Goal: Information Seeking & Learning: Learn about a topic

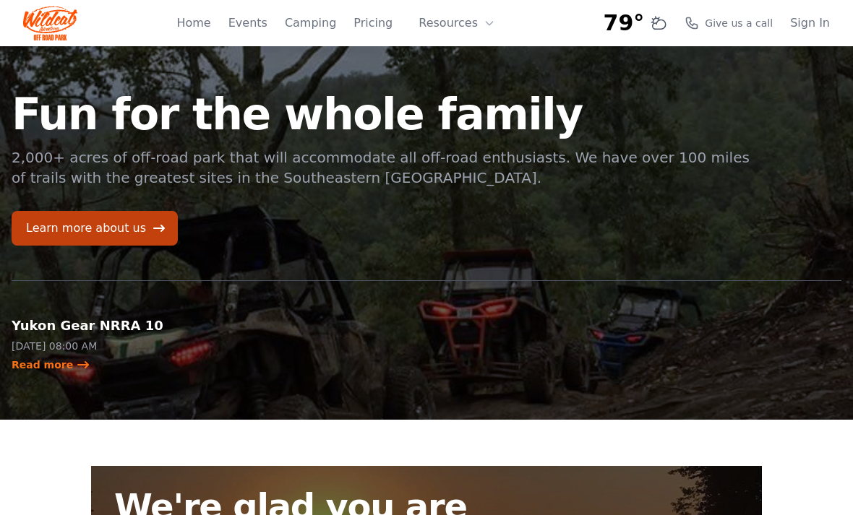
click at [449, 19] on button "Resources" at bounding box center [457, 23] width 94 height 29
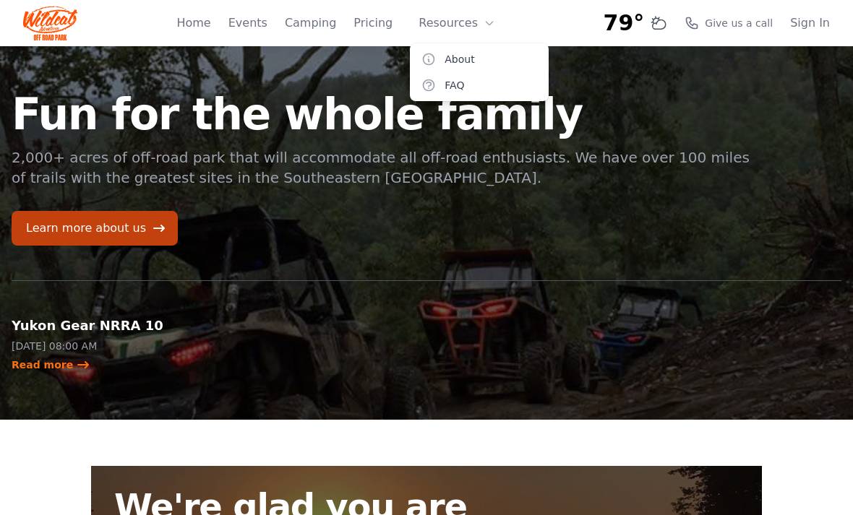
click at [256, 14] on link "Events" at bounding box center [247, 22] width 39 height 17
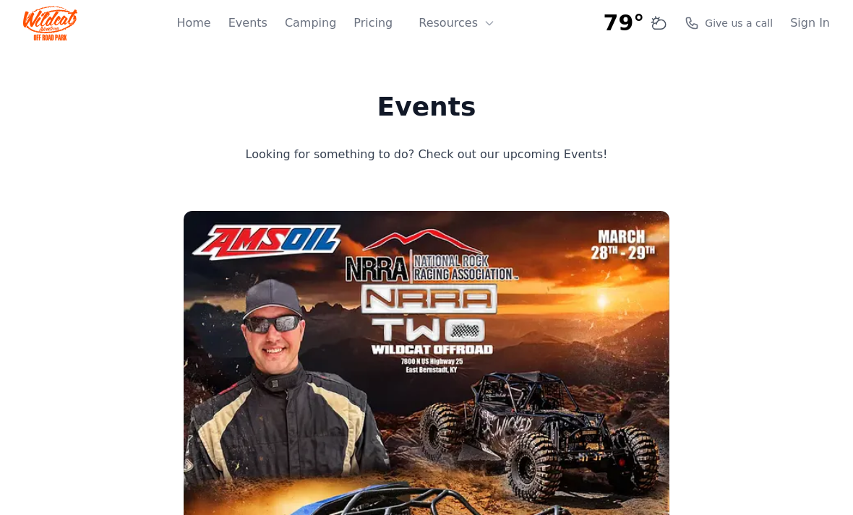
click at [311, 25] on link "Camping" at bounding box center [310, 22] width 51 height 17
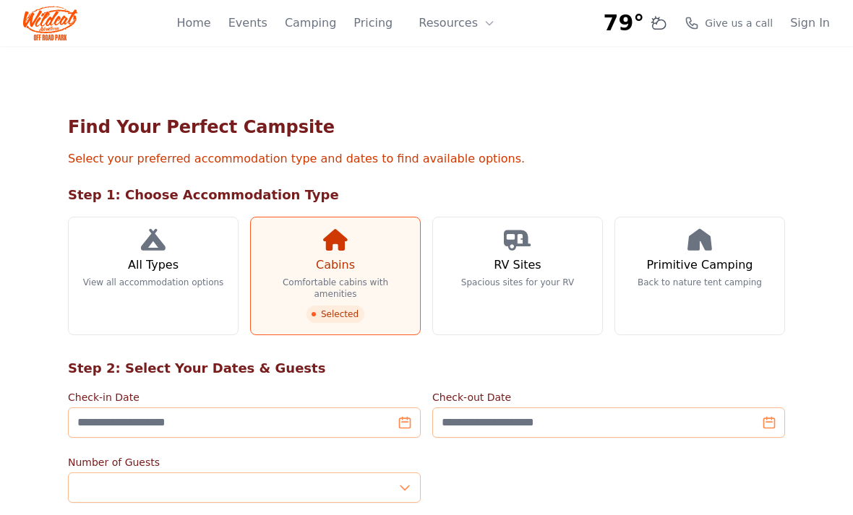
click at [195, 20] on link "Home" at bounding box center [193, 22] width 34 height 17
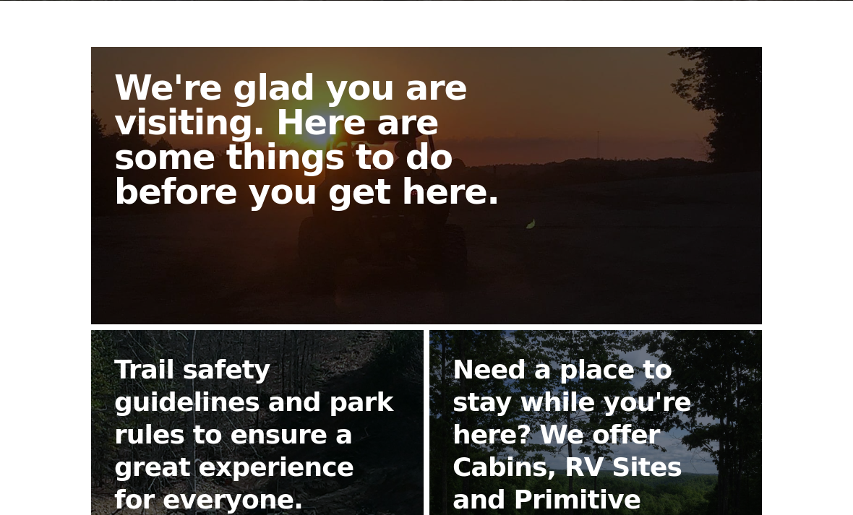
scroll to position [668, 0]
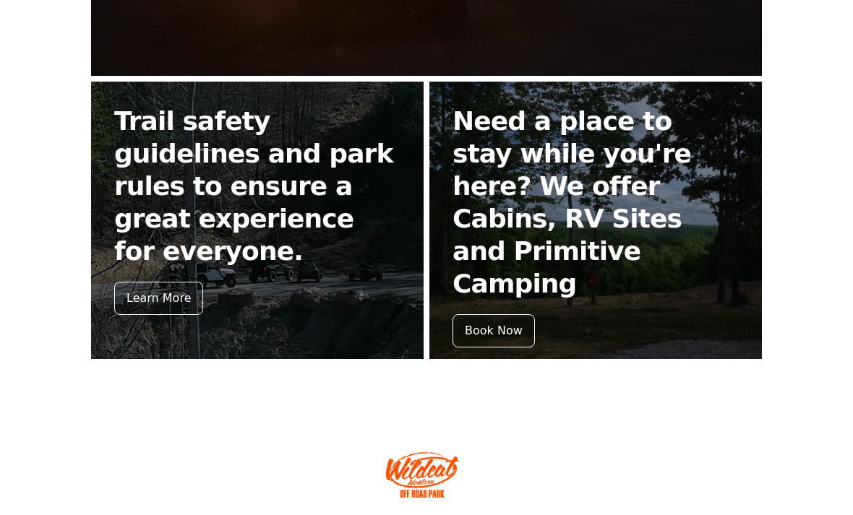
click at [160, 282] on div "Learn More" at bounding box center [158, 298] width 89 height 33
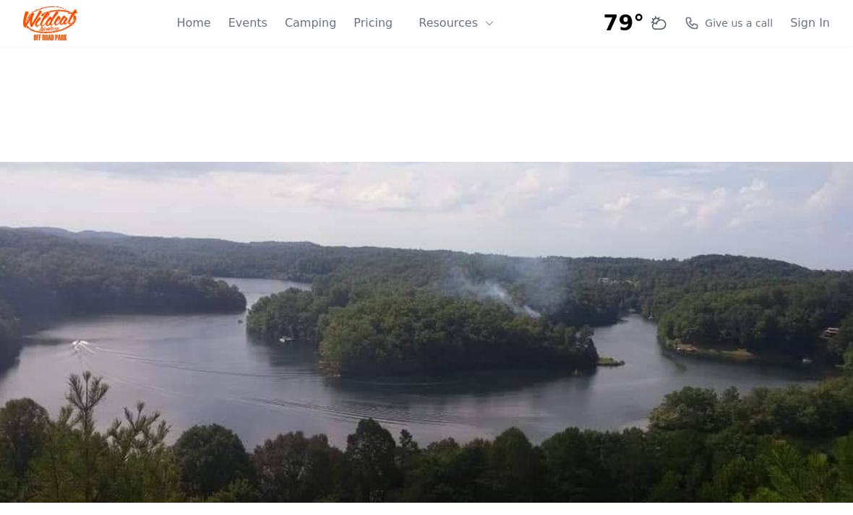
click at [369, 23] on link "Pricing" at bounding box center [372, 22] width 39 height 17
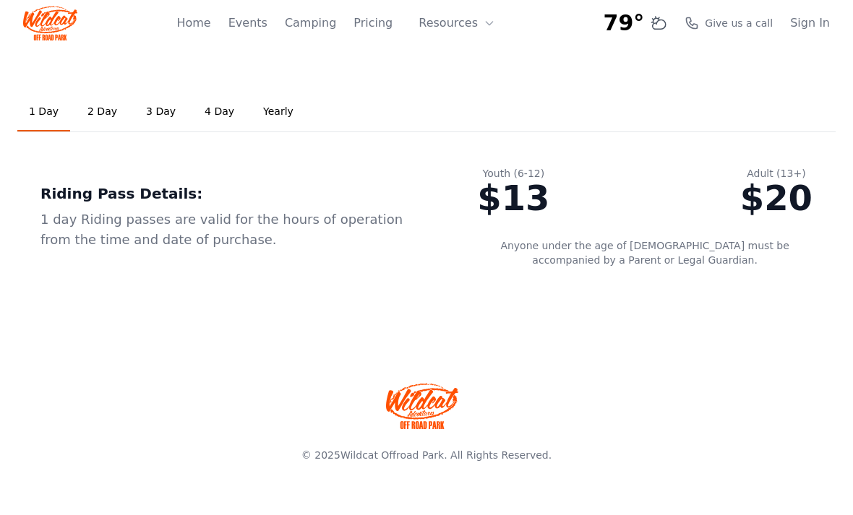
click at [448, 22] on button "Resources" at bounding box center [457, 23] width 94 height 29
click at [373, 30] on link "Pricing" at bounding box center [372, 22] width 39 height 17
click at [258, 16] on link "Events" at bounding box center [247, 22] width 39 height 17
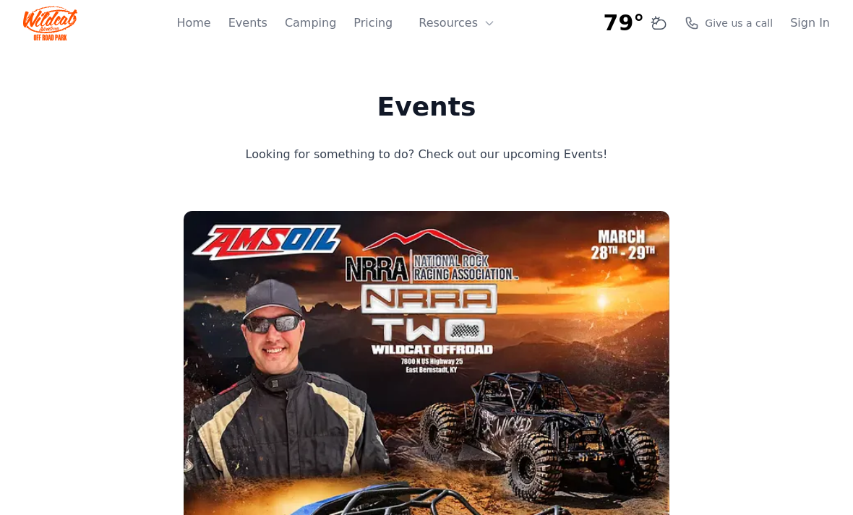
click at [202, 20] on link "Home" at bounding box center [193, 22] width 34 height 17
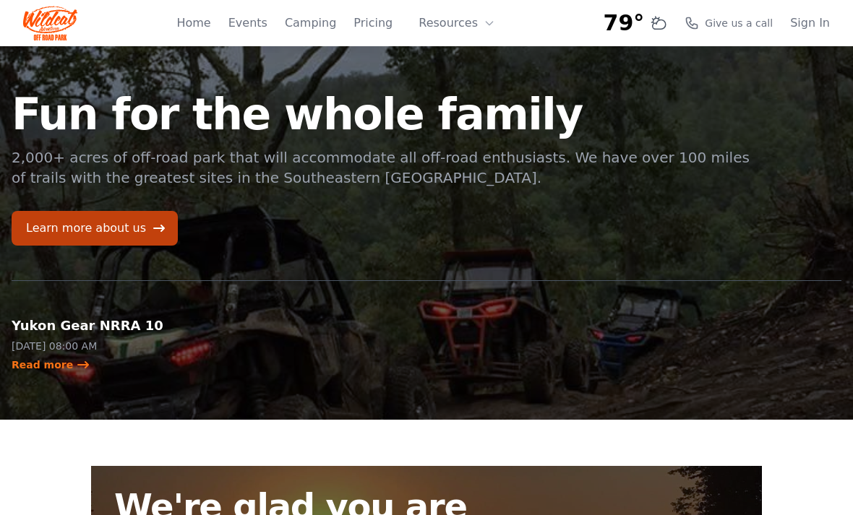
click at [66, 230] on link "Learn more about us" at bounding box center [95, 228] width 166 height 35
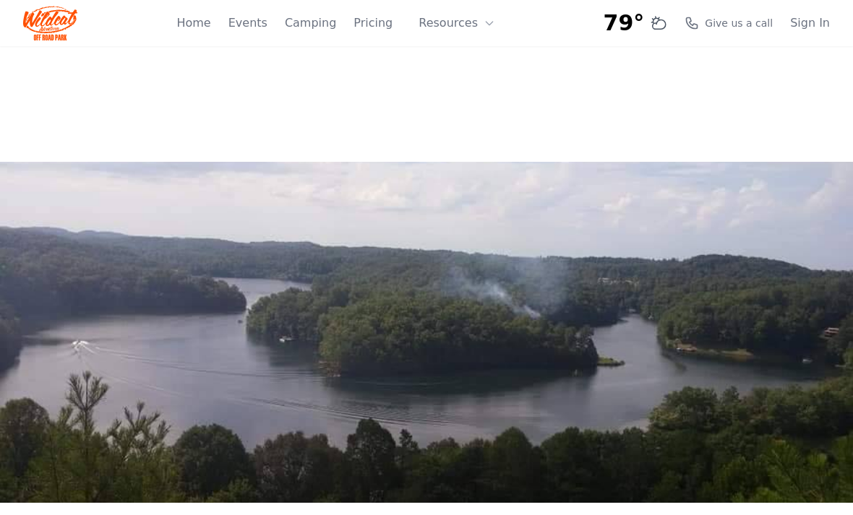
click at [43, 27] on img at bounding box center [50, 23] width 54 height 35
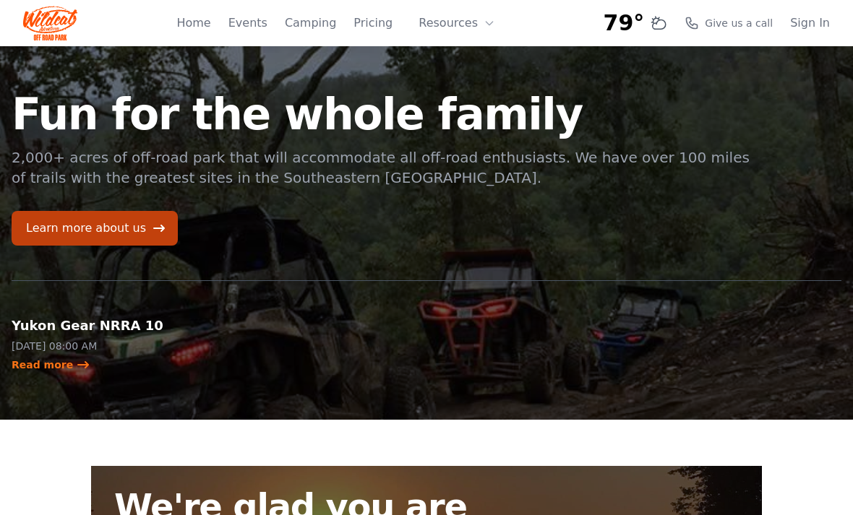
click at [255, 22] on link "Events" at bounding box center [247, 22] width 39 height 17
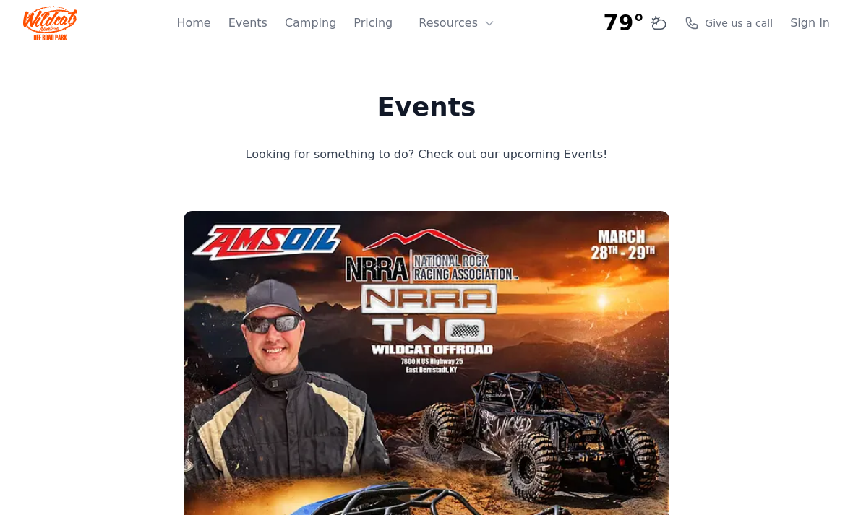
click at [309, 20] on link "Camping" at bounding box center [310, 22] width 51 height 17
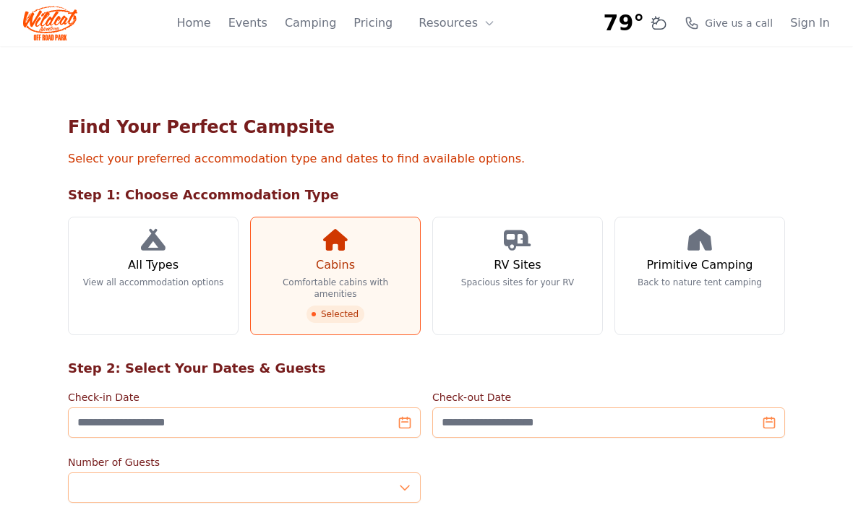
click at [251, 14] on link "Events" at bounding box center [247, 22] width 39 height 17
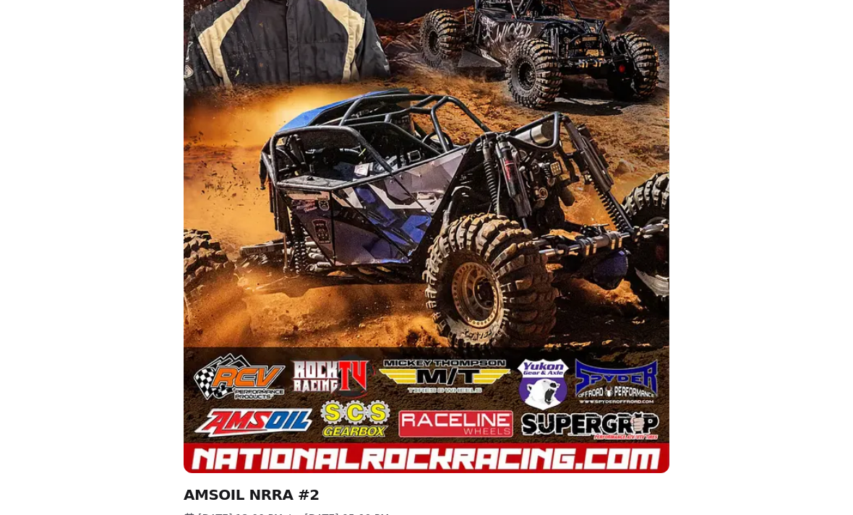
scroll to position [338, 0]
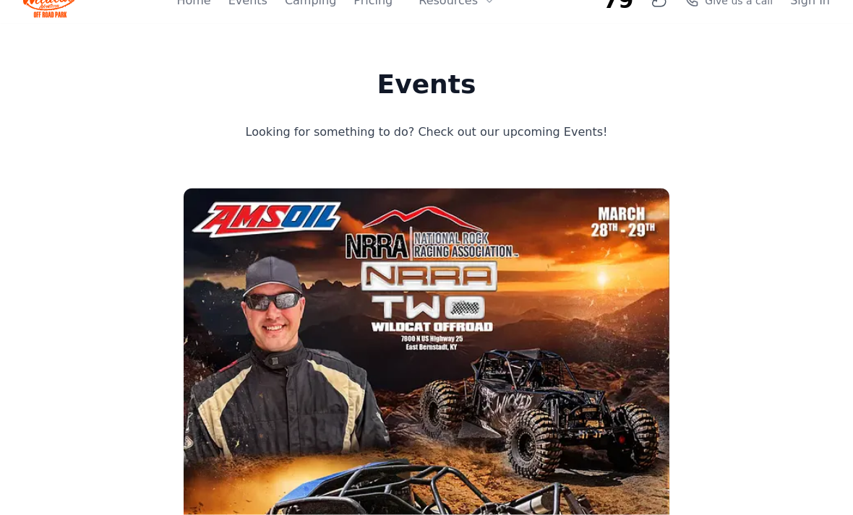
scroll to position [0, 0]
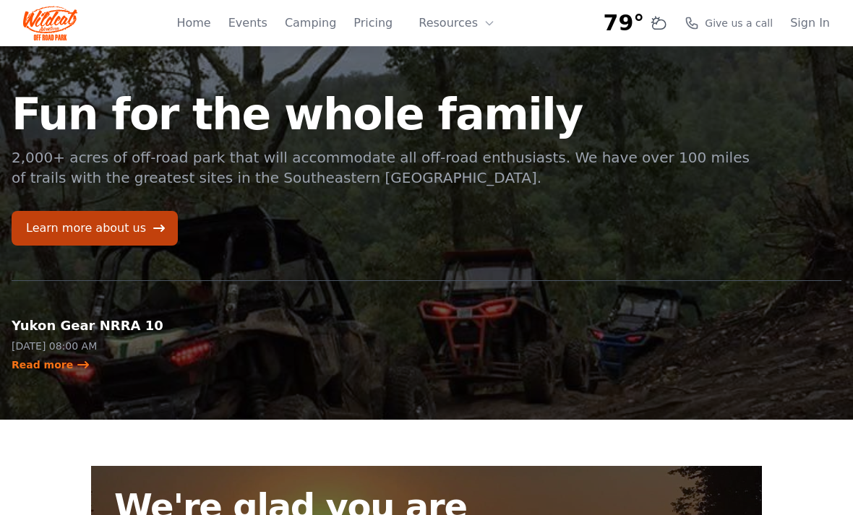
click at [46, 348] on p "[DATE] 08:00 AM" at bounding box center [107, 346] width 190 height 14
click at [36, 361] on link "Read more" at bounding box center [51, 365] width 79 height 14
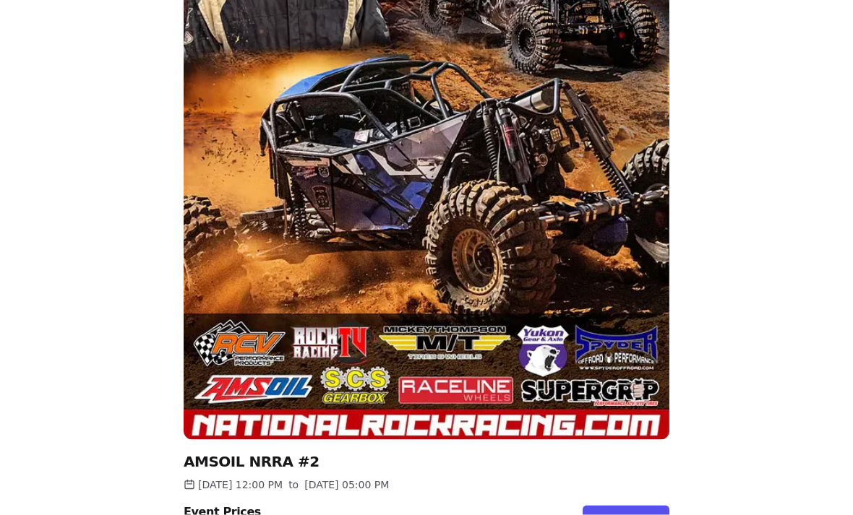
scroll to position [402, 0]
